Goal: Task Accomplishment & Management: Manage account settings

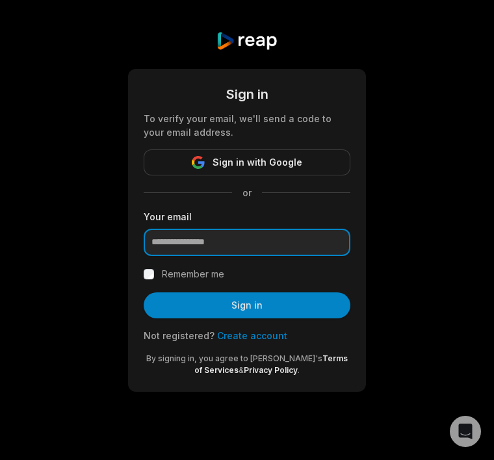
click at [297, 229] on input "email" at bounding box center [247, 242] width 207 height 27
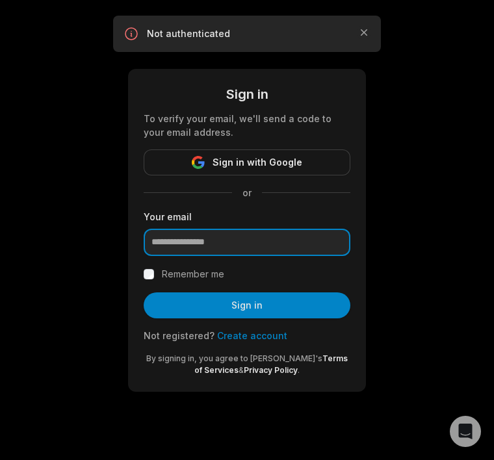
click at [261, 242] on input "email" at bounding box center [247, 242] width 207 height 27
click at [370, 201] on div "Sign in To verify your email, we'll send a code to your email address. Sign in …" at bounding box center [247, 211] width 494 height 423
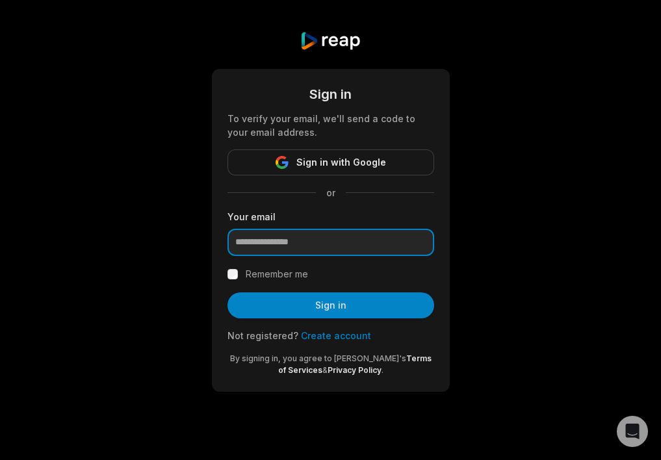
click at [347, 254] on input "email" at bounding box center [331, 242] width 207 height 27
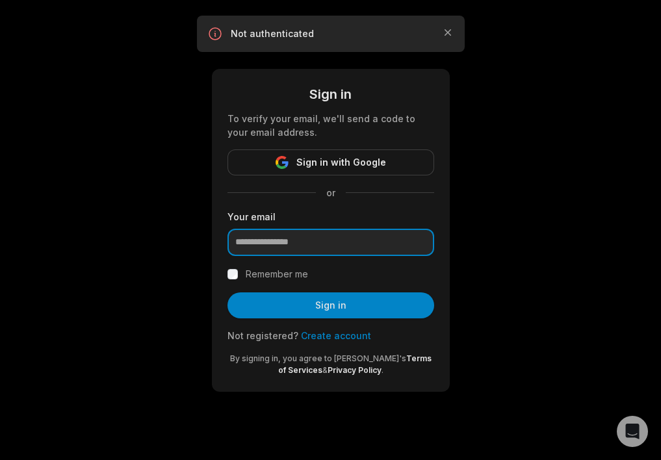
click at [351, 244] on input "email" at bounding box center [331, 242] width 207 height 27
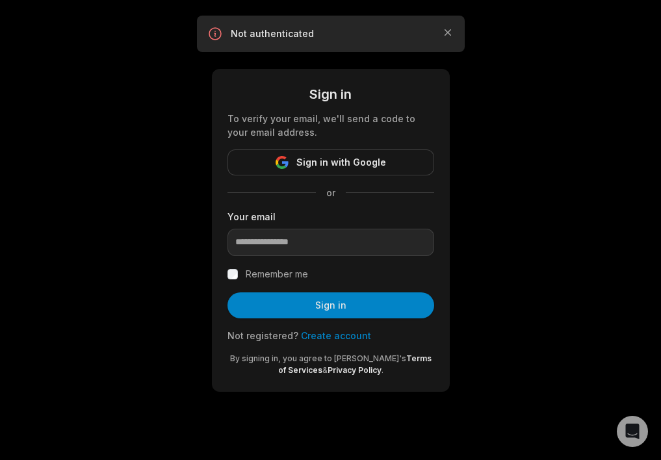
click at [365, 215] on label "Your email" at bounding box center [331, 217] width 207 height 14
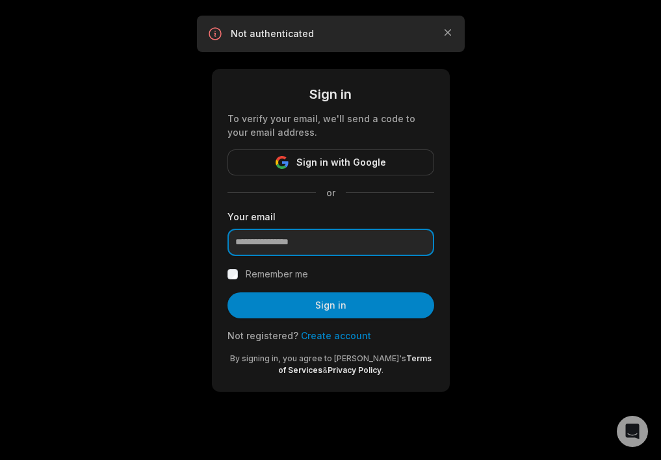
click at [341, 250] on input "email" at bounding box center [331, 242] width 207 height 27
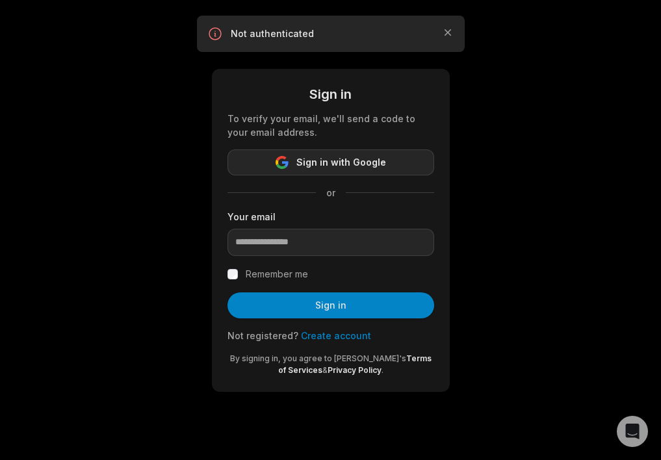
click at [362, 163] on span "Sign in with Google" at bounding box center [342, 163] width 90 height 16
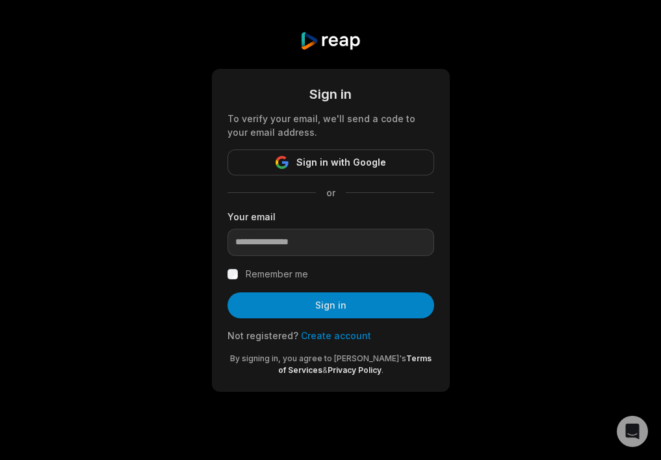
click at [478, 259] on div "Sign in To verify your email, we'll send a code to your email address. Sign in …" at bounding box center [330, 211] width 661 height 423
